Goal: Task Accomplishment & Management: Manage account settings

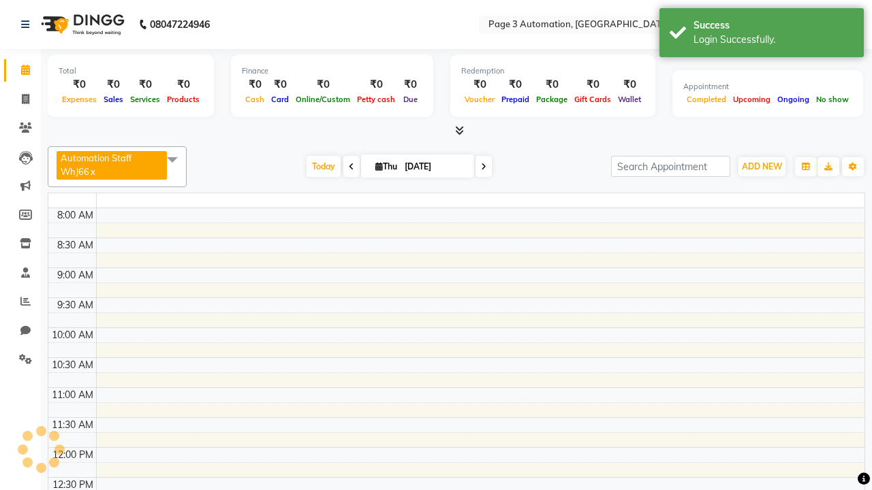
select select "en"
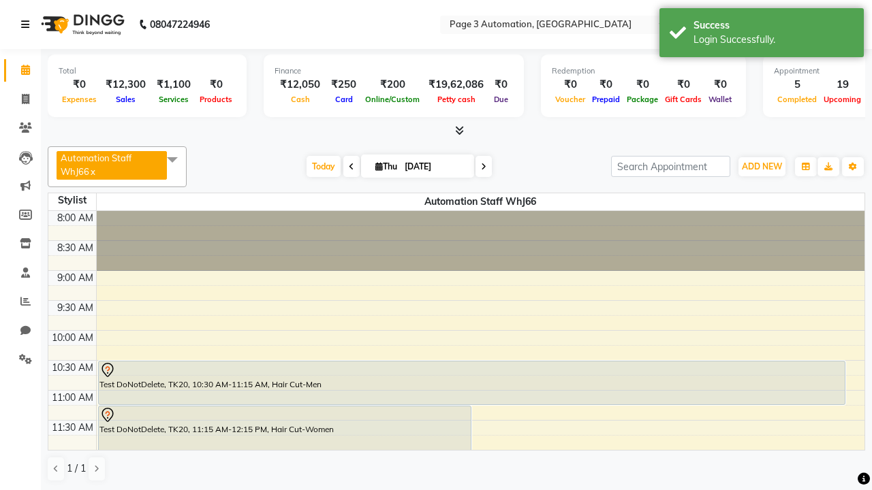
click at [28, 25] on icon at bounding box center [25, 25] width 8 height 10
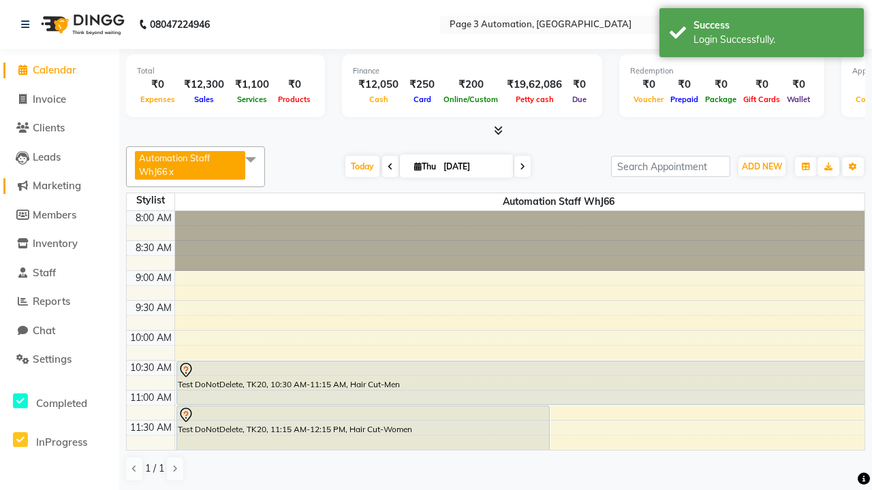
click at [59, 186] on span "Marketing" at bounding box center [57, 185] width 48 height 13
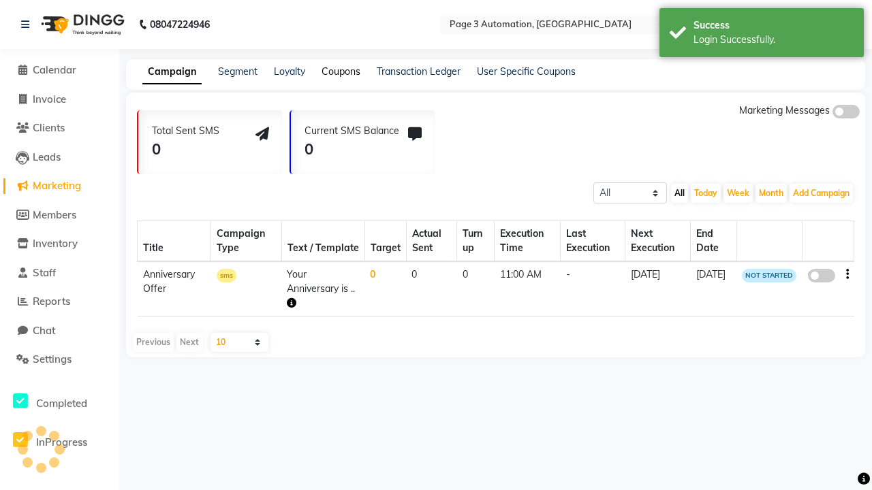
click at [340, 71] on link "Coupons" at bounding box center [340, 71] width 39 height 12
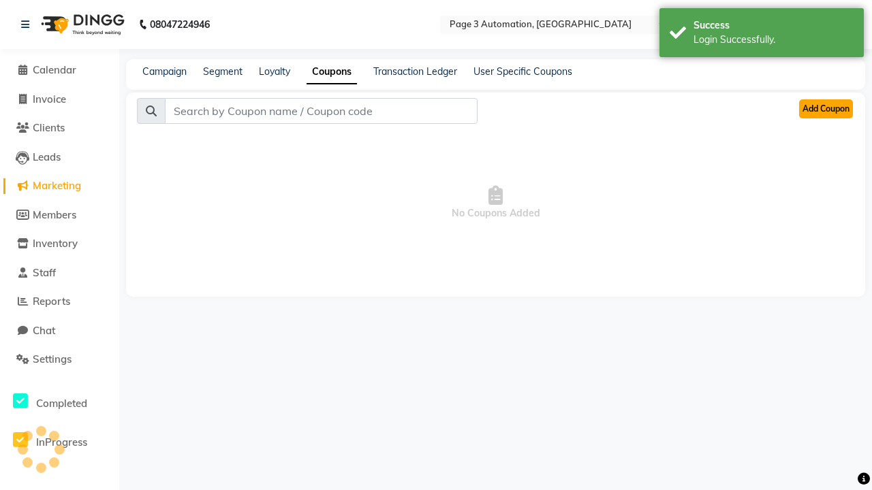
click at [825, 109] on button "Add Coupon" at bounding box center [826, 108] width 54 height 19
select select "ALL"
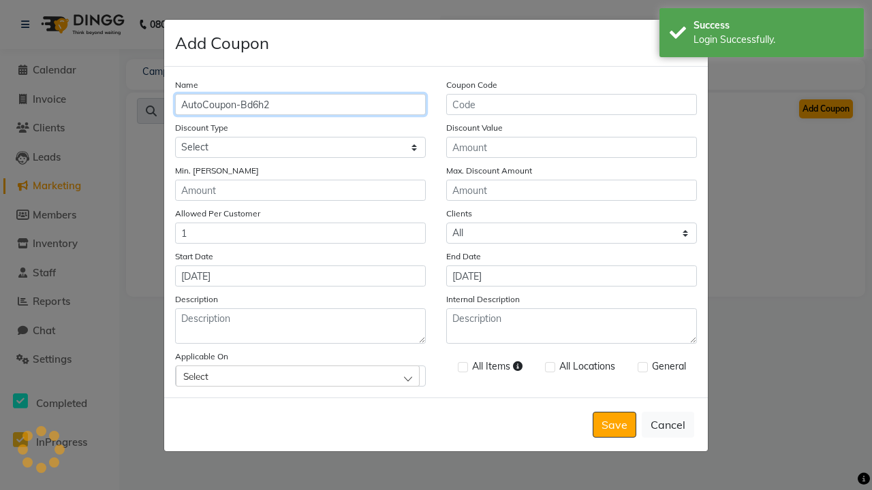
type input "AutoCoupon-Bd6h2"
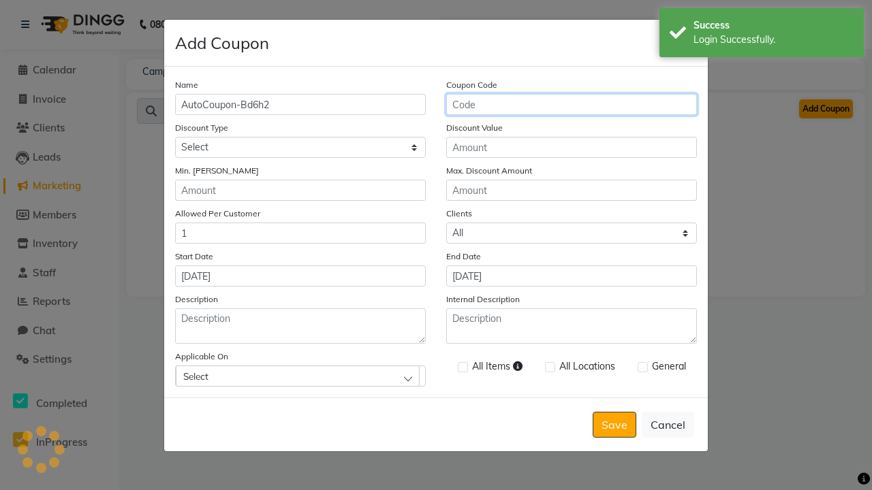
type input "AC-t3GXO"
select select "PERCENTAGE"
type input "AC-t3GXO"
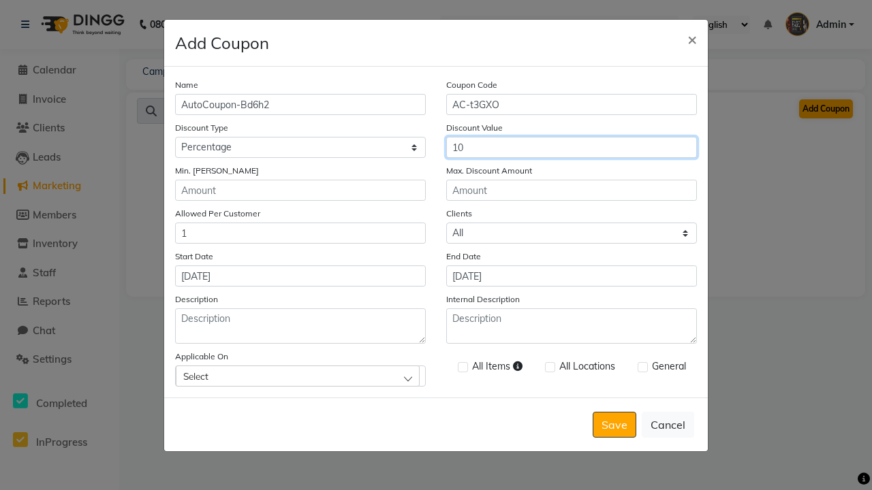
type input "10"
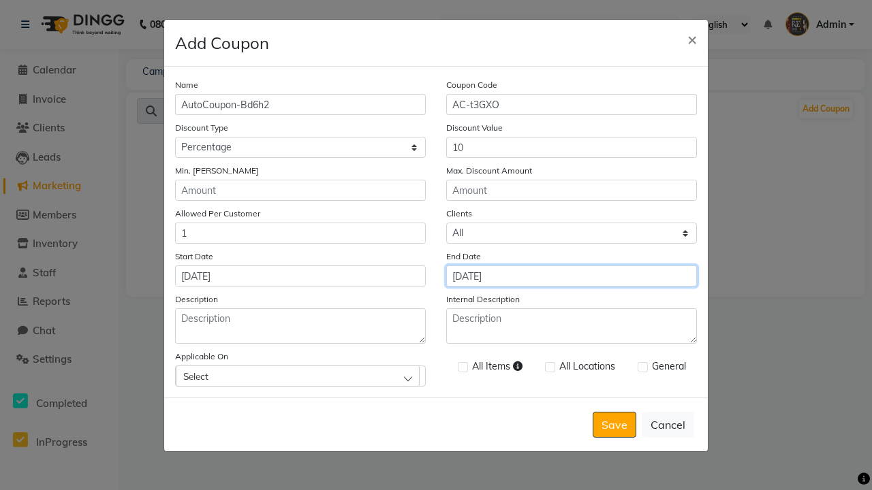
type input "[DATE]"
click at [300, 376] on div "Select" at bounding box center [298, 376] width 244 height 20
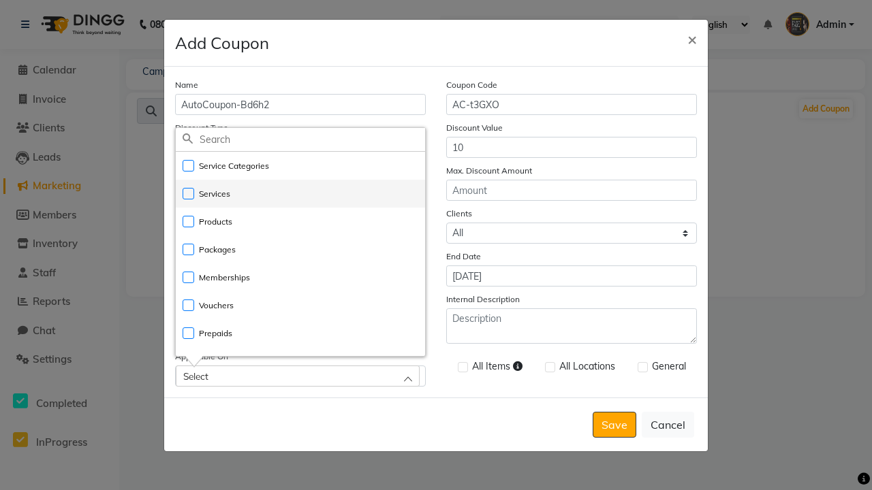
click at [300, 193] on li "Services" at bounding box center [300, 194] width 249 height 28
checkbox input "true"
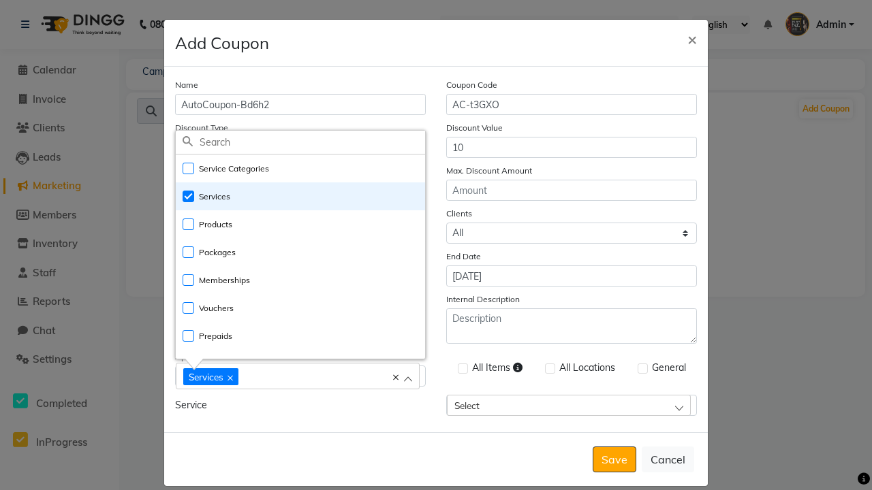
click at [300, 377] on div "Services" at bounding box center [290, 376] width 215 height 18
click at [462, 368] on label at bounding box center [463, 369] width 10 height 10
click at [462, 368] on input "checkbox" at bounding box center [462, 369] width 9 height 9
checkbox input "true"
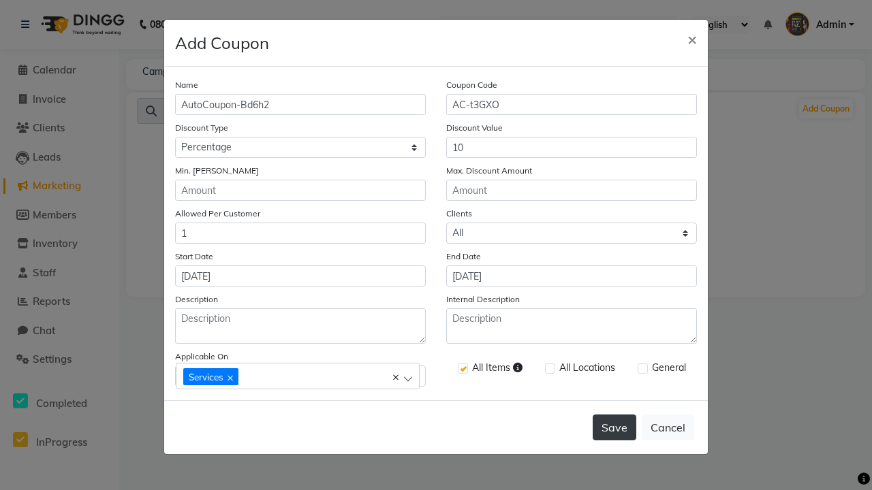
click at [614, 428] on button "Save" at bounding box center [614, 428] width 44 height 26
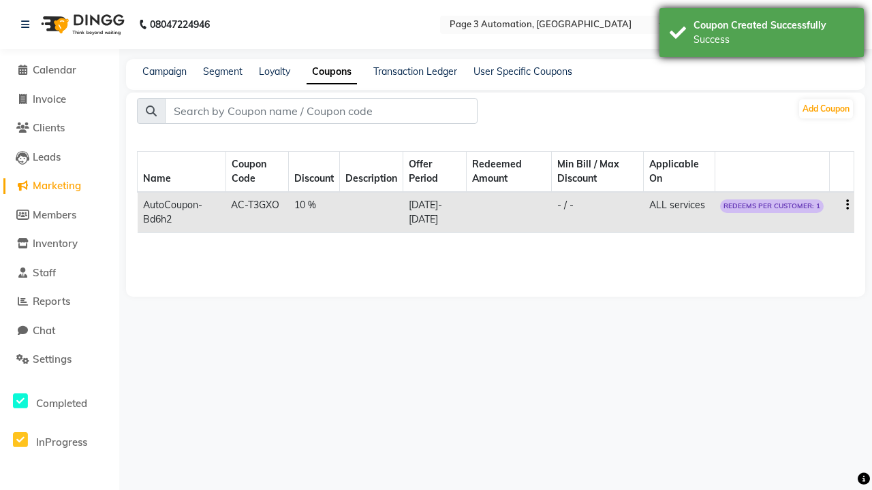
click at [761, 35] on div "Success" at bounding box center [773, 40] width 160 height 14
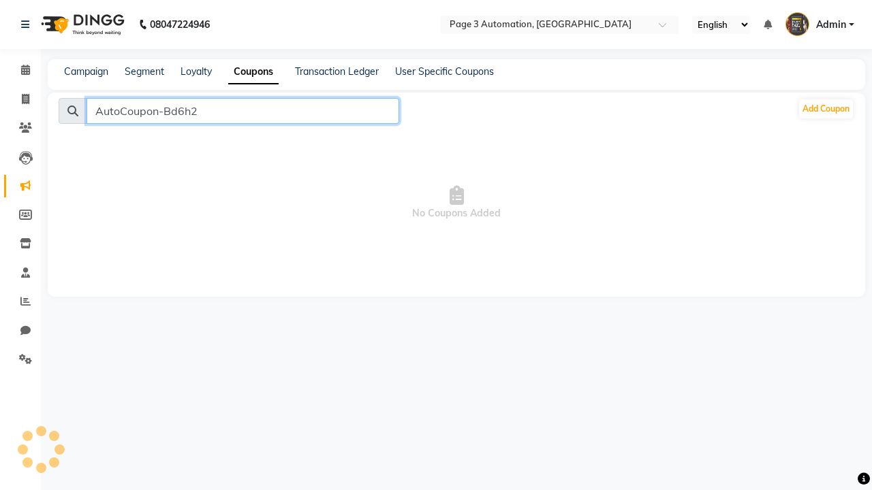
type input "AutoCoupon-Bd6h2"
type input "AC-t3GXO"
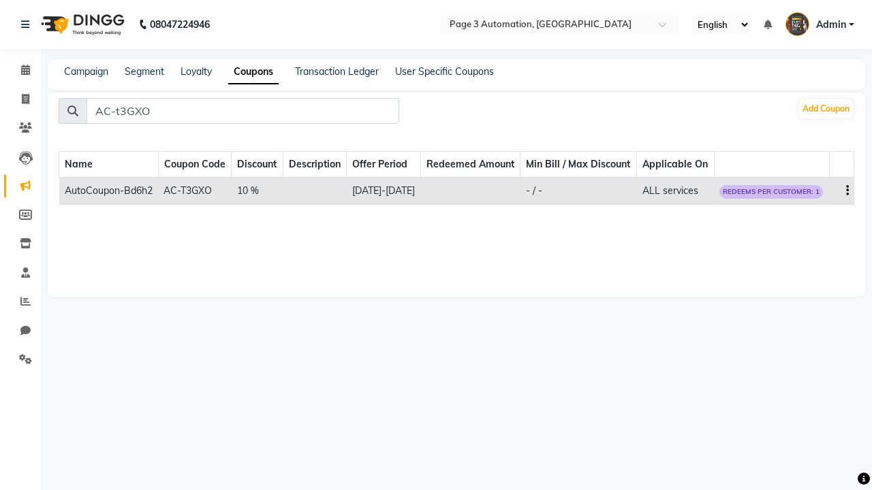
click at [846, 191] on icon "button" at bounding box center [847, 191] width 3 height 1
select select "PERCENTAGE"
select select "ALL"
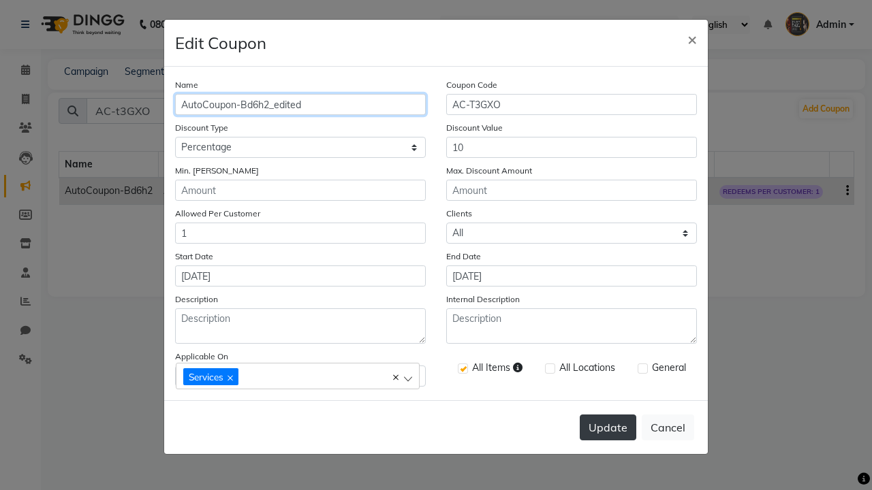
type input "AutoCoupon-Bd6h2_edited"
click at [607, 428] on button "Update" at bounding box center [607, 428] width 57 height 26
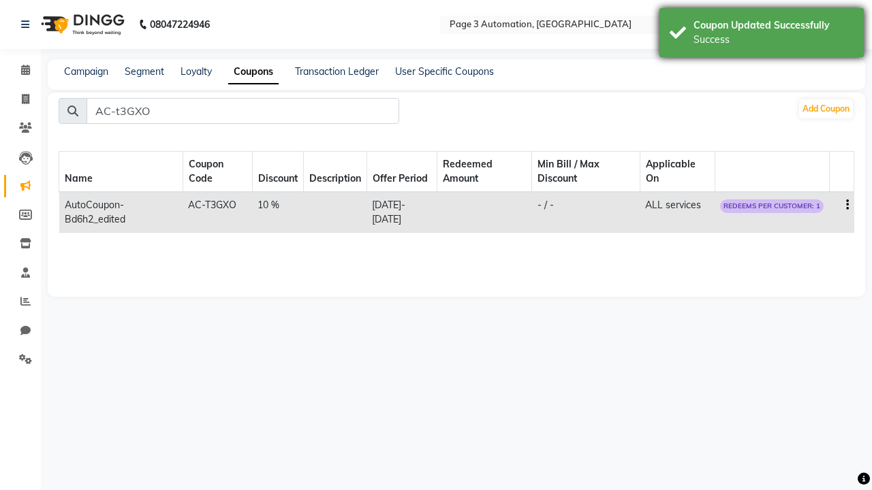
click at [761, 35] on div "Success" at bounding box center [773, 40] width 160 height 14
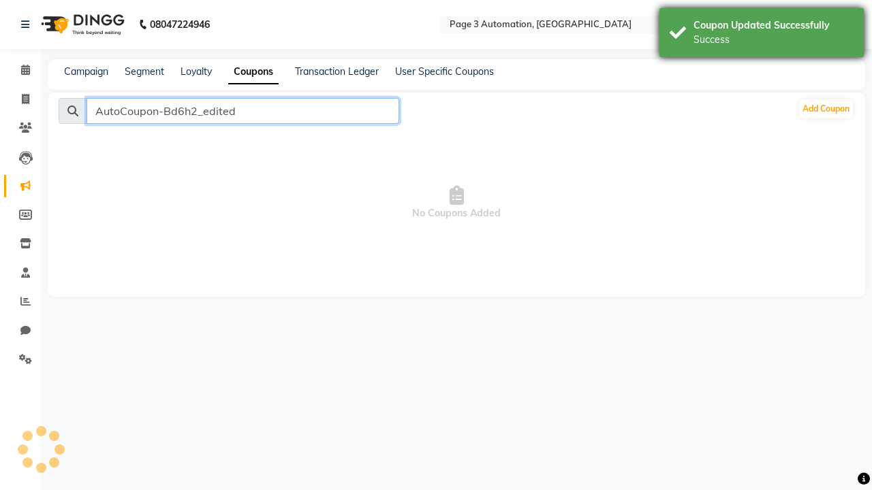
type input "AutoCoupon-Bd6h2_edited"
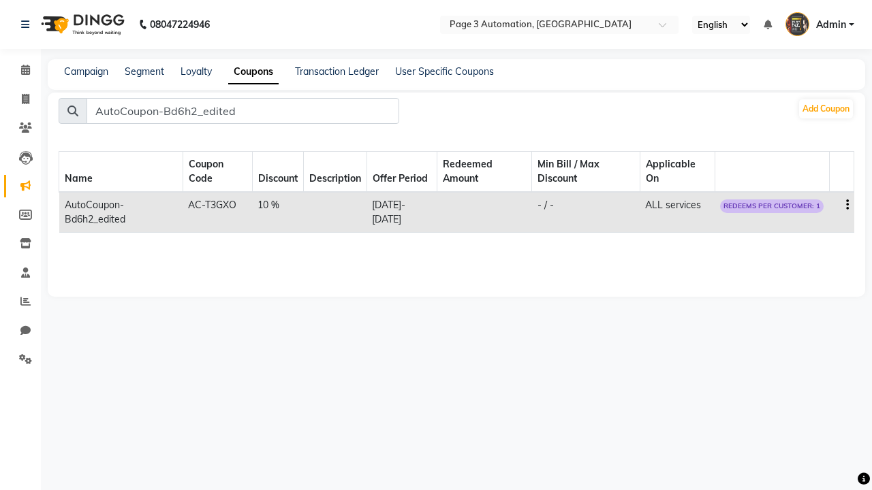
click at [846, 205] on icon "button" at bounding box center [847, 205] width 3 height 1
click at [814, 214] on div "Delete" at bounding box center [815, 214] width 33 height 17
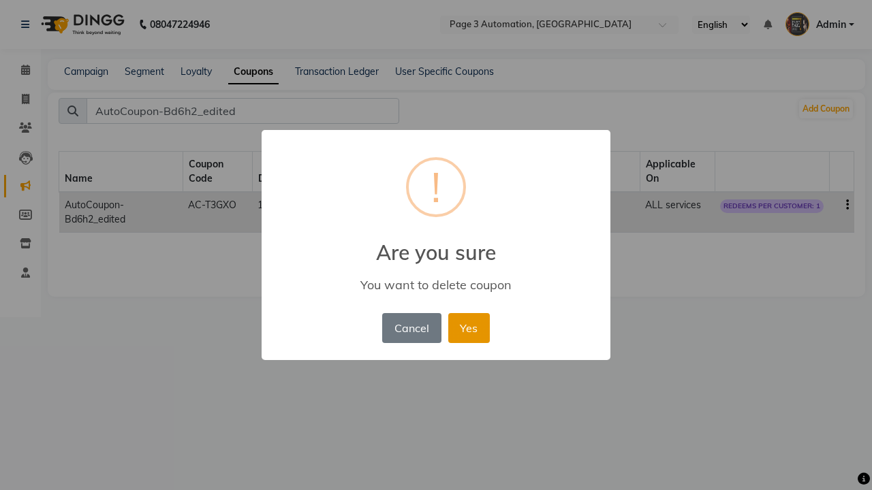
click at [468, 328] on button "Yes" at bounding box center [469, 328] width 42 height 30
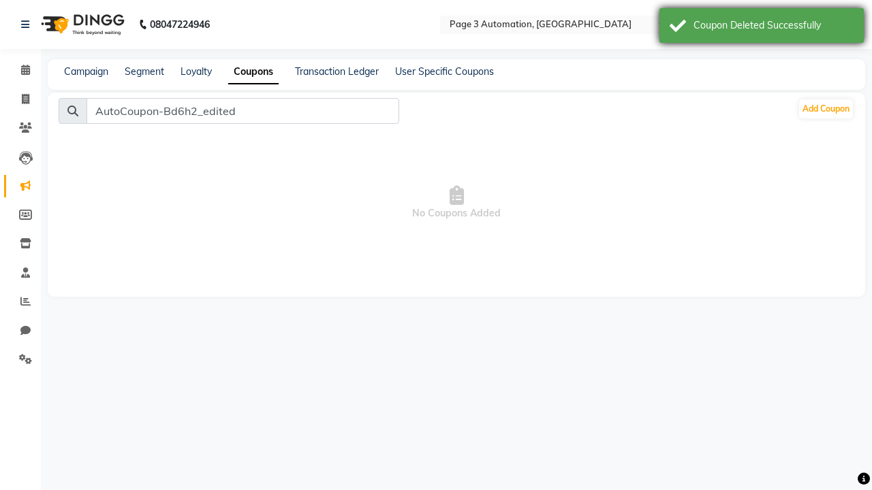
click at [761, 27] on div "Coupon Deleted Successfully" at bounding box center [773, 25] width 160 height 14
